Goal: Feedback & Contribution: Submit feedback/report problem

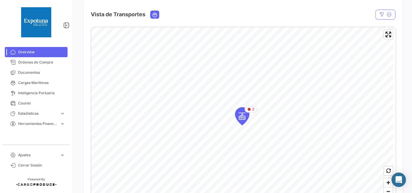
scroll to position [181, 0]
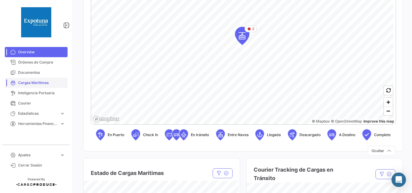
click at [47, 83] on span "Cargas Marítimas" at bounding box center [41, 82] width 47 height 5
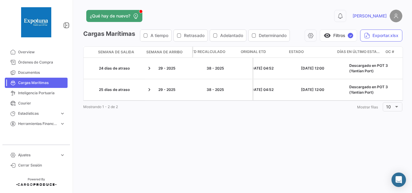
scroll to position [0, 763]
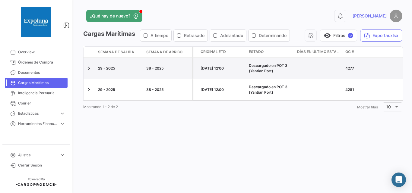
click at [319, 65] on datatable-body-cell at bounding box center [318, 68] width 48 height 21
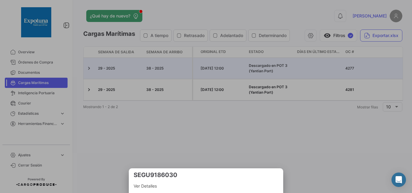
click at [315, 65] on div at bounding box center [206, 96] width 412 height 193
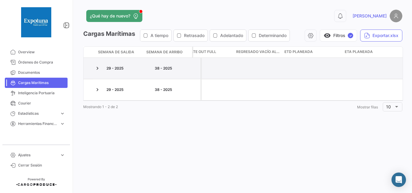
scroll to position [0, 1957]
click at [95, 68] on datatable-body-cell at bounding box center [89, 68] width 12 height 21
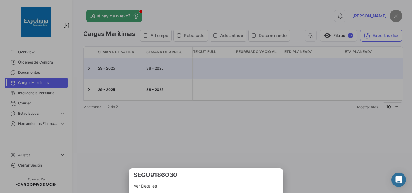
click at [174, 117] on div at bounding box center [206, 96] width 412 height 193
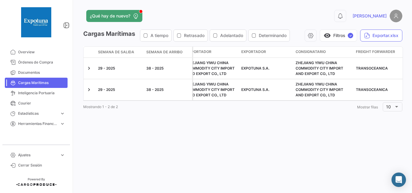
scroll to position [0, 0]
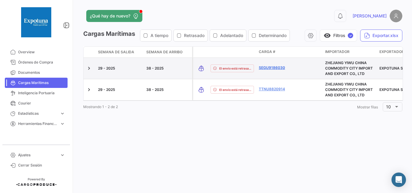
click at [271, 70] on link "SEGU9186030" at bounding box center [273, 67] width 31 height 5
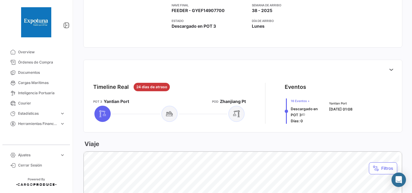
scroll to position [221, 0]
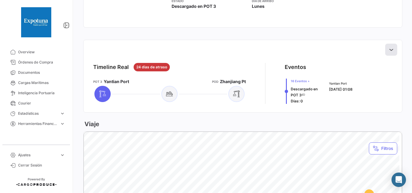
click at [388, 52] on icon at bounding box center [391, 50] width 6 height 6
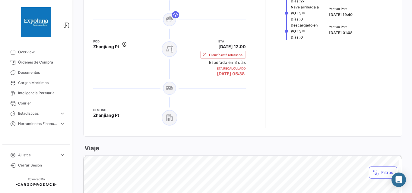
scroll to position [542, 0]
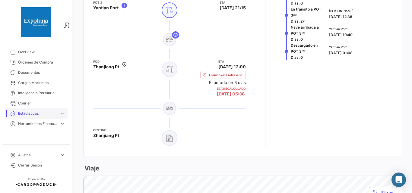
click at [42, 115] on span "Estadísticas" at bounding box center [37, 113] width 39 height 5
click at [28, 100] on link "Courier" at bounding box center [36, 103] width 63 height 10
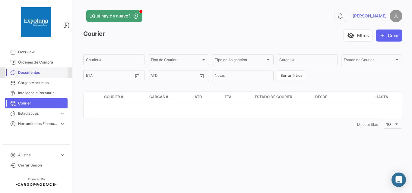
click at [27, 74] on span "Documentos" at bounding box center [41, 72] width 47 height 5
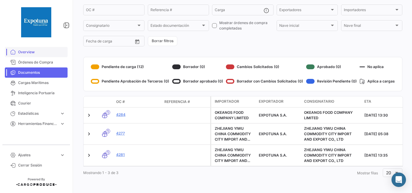
click at [30, 52] on span "Overview" at bounding box center [41, 51] width 47 height 5
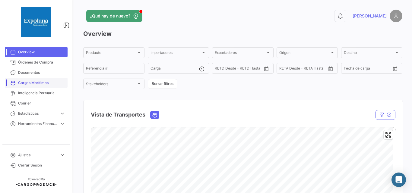
click at [32, 79] on link "Cargas Marítimas" at bounding box center [36, 83] width 63 height 10
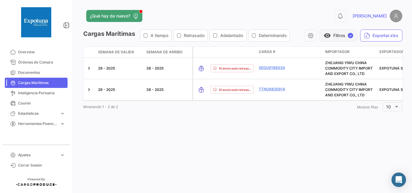
click at [322, 39] on button "visibility Filtros ✓" at bounding box center [337, 36] width 37 height 12
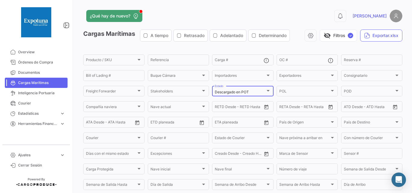
click at [255, 88] on div "Descargado en POT Estado" at bounding box center [242, 91] width 56 height 12
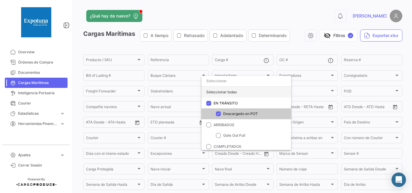
click at [239, 91] on div "Seleccionar todas" at bounding box center [245, 92] width 89 height 11
checkbox input "true"
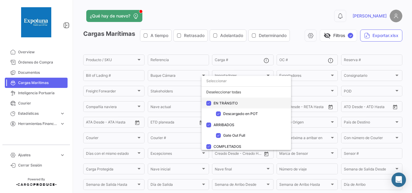
scroll to position [13, 0]
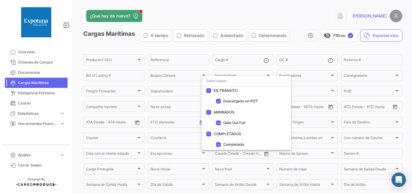
click at [333, 31] on div at bounding box center [206, 96] width 412 height 193
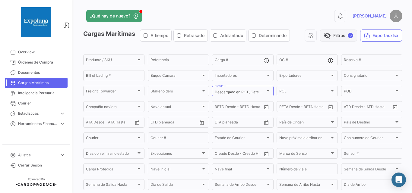
click at [334, 39] on button "visibility_off Filtros ✓" at bounding box center [337, 36] width 37 height 12
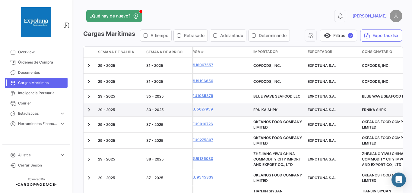
scroll to position [0, 0]
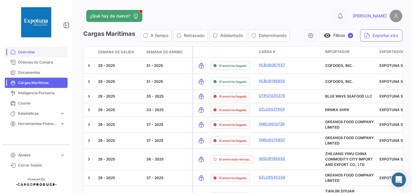
click at [21, 54] on span "Overview" at bounding box center [41, 51] width 47 height 5
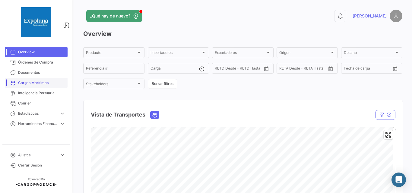
click at [36, 81] on span "Cargas Marítimas" at bounding box center [41, 82] width 47 height 5
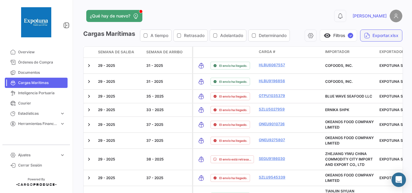
click at [379, 37] on button "Exportar.xlsx" at bounding box center [381, 36] width 42 height 12
click at [31, 50] on span "Overview" at bounding box center [41, 51] width 47 height 5
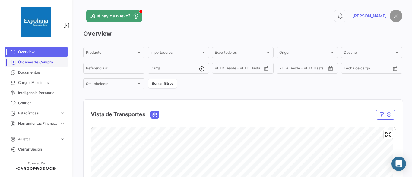
click at [36, 60] on span "Órdenes de Compra" at bounding box center [41, 62] width 47 height 5
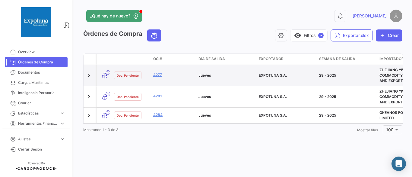
click at [160, 71] on datatable-body-cell "4277" at bounding box center [173, 75] width 45 height 21
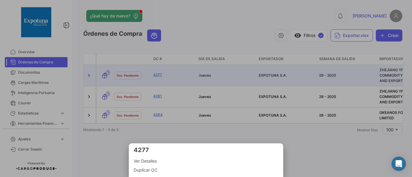
click at [160, 75] on div at bounding box center [206, 88] width 412 height 177
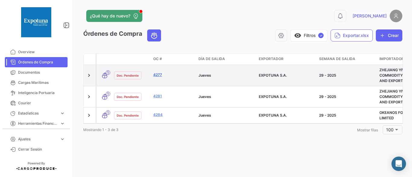
click at [158, 74] on link "4277" at bounding box center [173, 74] width 40 height 5
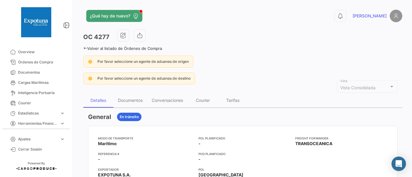
scroll to position [20, 0]
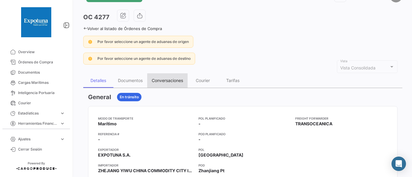
click at [165, 80] on div "Conversaciones" at bounding box center [167, 80] width 31 height 5
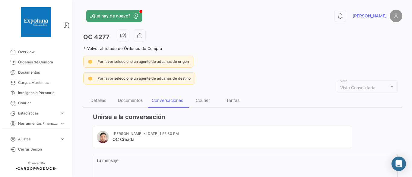
scroll to position [52, 0]
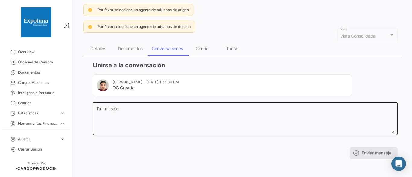
click at [140, 118] on textarea "Tu mensaje" at bounding box center [245, 120] width 298 height 27
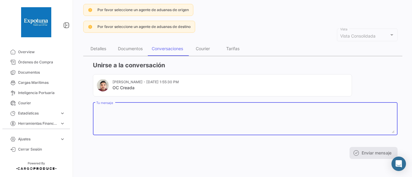
scroll to position [11, 0]
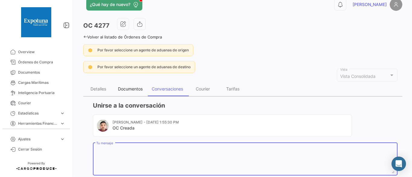
click at [128, 85] on div "Documentos" at bounding box center [130, 89] width 34 height 14
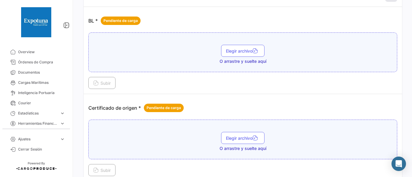
scroll to position [181, 0]
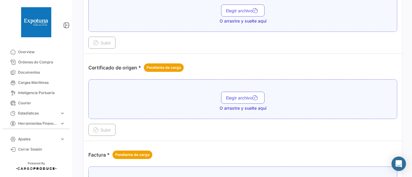
click at [243, 103] on div "Elegir archivo O arrastre y suelte aquí" at bounding box center [243, 102] width 302 height 20
click at [241, 96] on span "Elegir archivo" at bounding box center [243, 97] width 34 height 5
click at [109, 129] on span "Subir" at bounding box center [101, 130] width 17 height 5
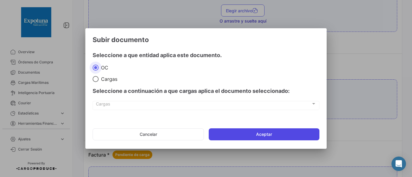
click at [252, 133] on button "Aceptar" at bounding box center [263, 135] width 111 height 12
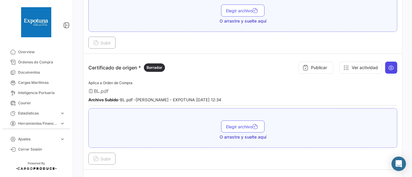
click at [388, 65] on icon at bounding box center [391, 68] width 6 height 6
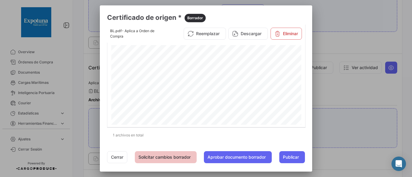
click at [167, 159] on button "Solicitar cambios borrador" at bounding box center [166, 158] width 62 height 12
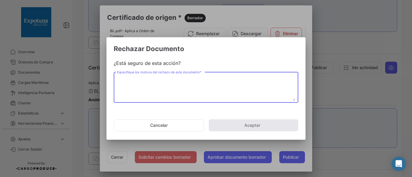
click at [175, 82] on textarea "Especifique los motivos del rechazo de este documento *" at bounding box center [206, 88] width 178 height 27
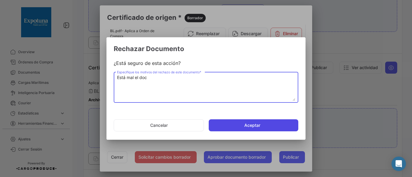
type textarea "Está mal el doc"
click at [267, 120] on button "Aceptar" at bounding box center [252, 126] width 89 height 12
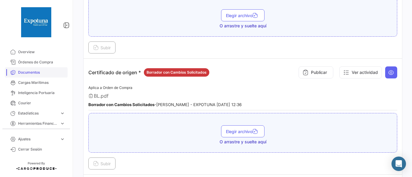
click at [29, 73] on span "Documentos" at bounding box center [41, 72] width 47 height 5
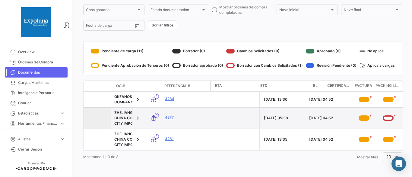
scroll to position [0, 149]
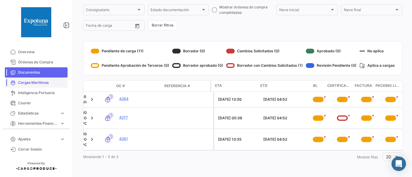
click at [36, 83] on span "Cargas Marítimas" at bounding box center [41, 82] width 47 height 5
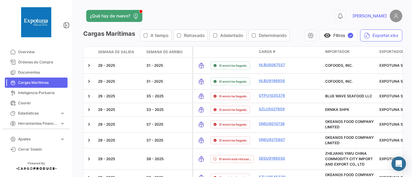
click at [71, 151] on span "Cerrar Sesión" at bounding box center [36, 150] width 72 height 10
click at [45, 112] on span "Estadísticas" at bounding box center [37, 113] width 39 height 5
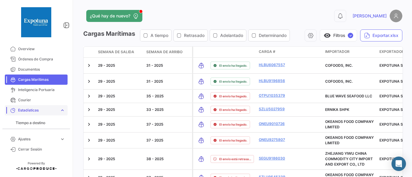
scroll to position [38, 0]
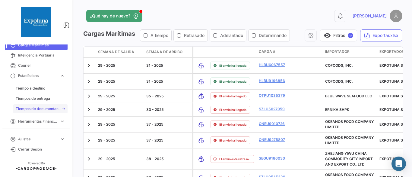
click at [34, 110] on span "Tiempos de documentación" at bounding box center [39, 108] width 46 height 5
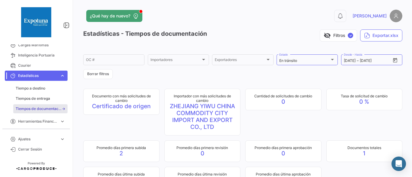
scroll to position [60, 0]
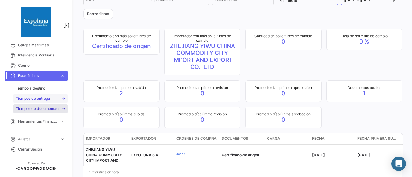
click at [31, 99] on span "Tiempos de entrega" at bounding box center [33, 98] width 34 height 5
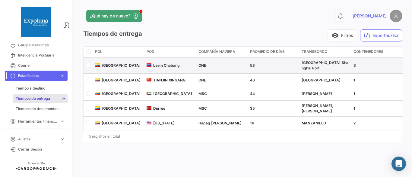
click at [89, 64] on input "checkbox" at bounding box center [88, 65] width 4 height 4
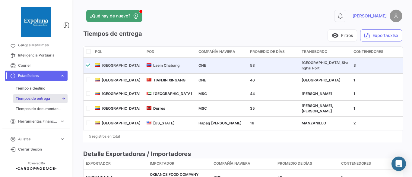
scroll to position [36, 0]
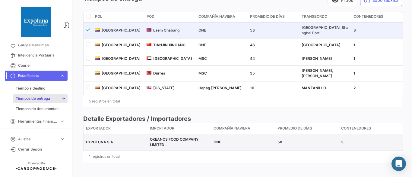
click at [94, 140] on div "EXPOTUNA S.A." at bounding box center [115, 142] width 59 height 5
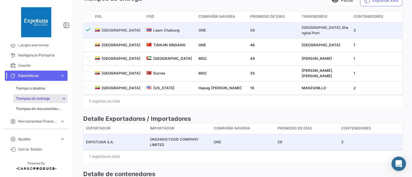
scroll to position [0, 0]
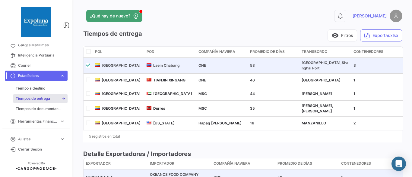
click at [88, 64] on input "checkbox" at bounding box center [88, 65] width 4 height 4
checkbox input "false"
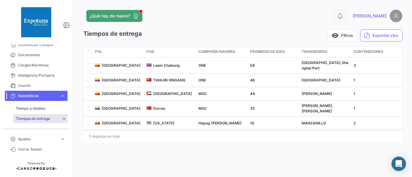
click at [48, 96] on span "Estadísticas" at bounding box center [37, 95] width 39 height 5
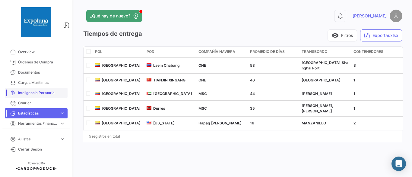
click at [29, 96] on link "Inteligencia Portuaria" at bounding box center [36, 93] width 63 height 10
